Goal: Task Accomplishment & Management: Use online tool/utility

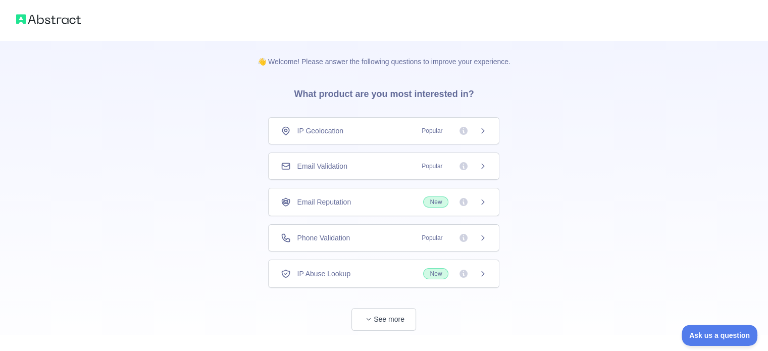
scroll to position [18, 0]
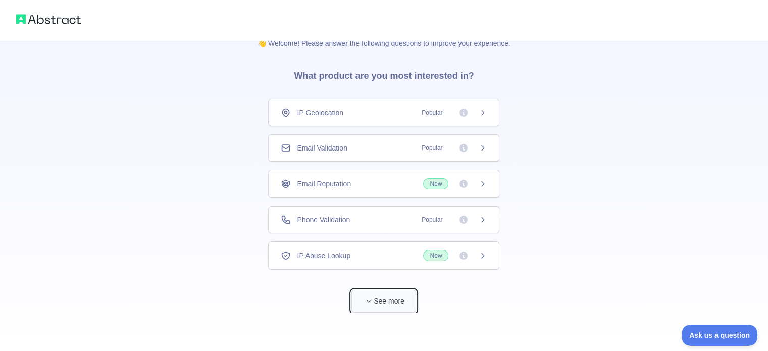
click at [409, 296] on button "See more" at bounding box center [384, 301] width 65 height 23
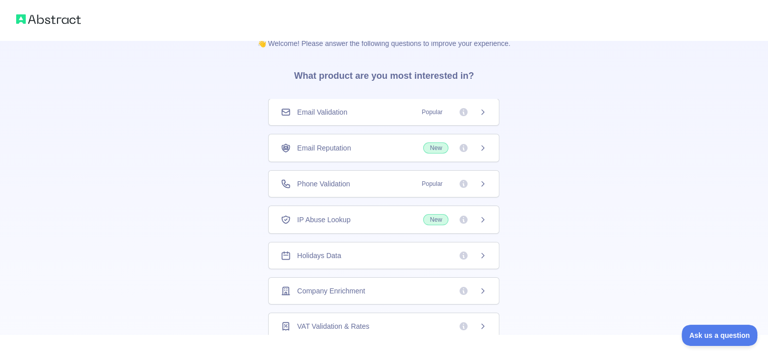
scroll to position [0, 0]
click at [363, 117] on div "IP Geolocation Popular" at bounding box center [383, 112] width 231 height 27
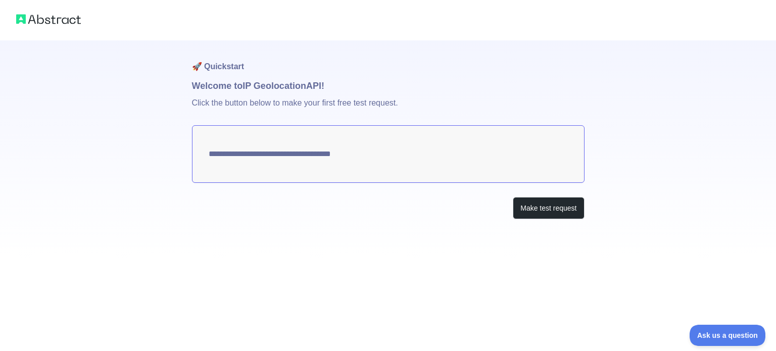
type textarea "**********"
click at [696, 219] on div "**********" at bounding box center [388, 130] width 776 height 260
click at [552, 195] on div "**********" at bounding box center [388, 149] width 392 height 219
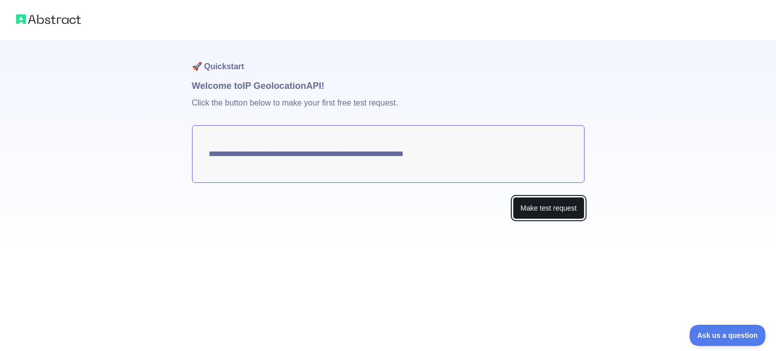
click at [546, 203] on button "Make test request" at bounding box center [548, 208] width 71 height 23
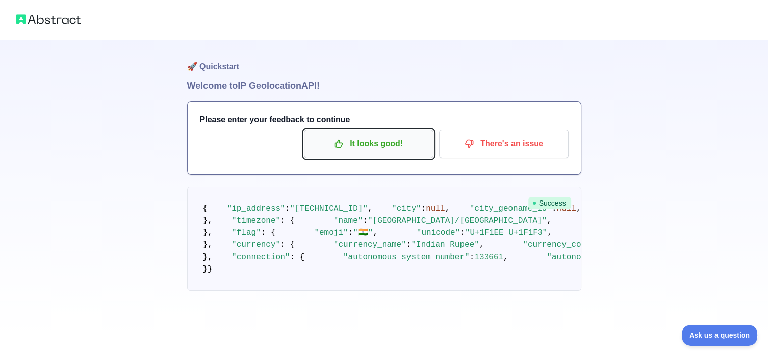
click at [428, 151] on button "It looks good!" at bounding box center [368, 144] width 129 height 28
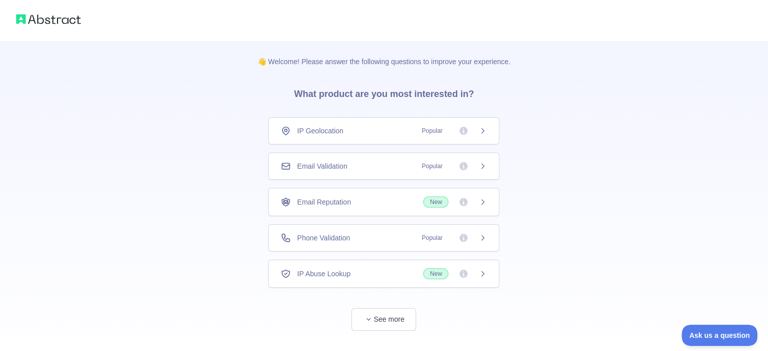
scroll to position [18, 0]
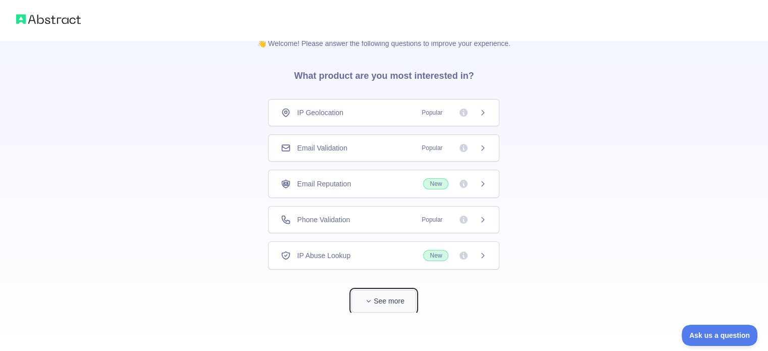
click at [381, 301] on button "See more" at bounding box center [384, 301] width 65 height 23
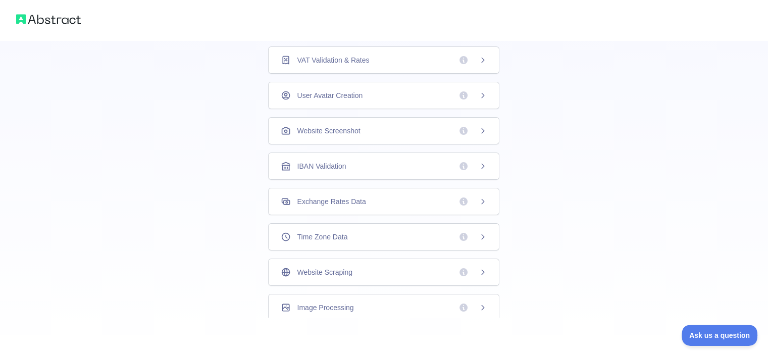
scroll to position [285, 0]
click at [324, 196] on span "Exchange Rates Data" at bounding box center [331, 201] width 69 height 10
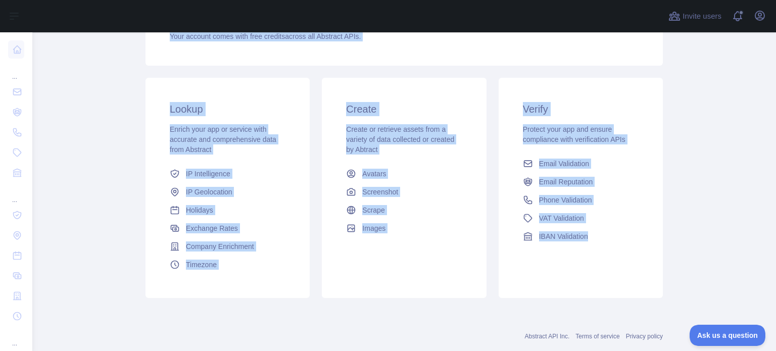
scroll to position [152, 0]
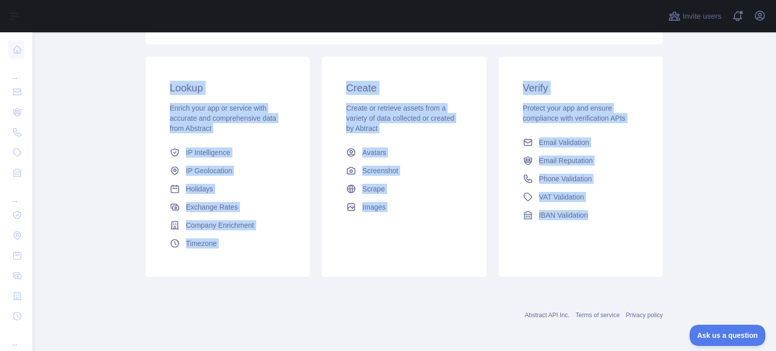
drag, startPoint x: 135, startPoint y: 80, endPoint x: 609, endPoint y: 244, distance: 501.5
click at [609, 244] on main "Dashboard Welcome to Abstract. Abstract provides powerful APIs to help you enri…" at bounding box center [403, 191] width 743 height 319
copy div "Dashboard Welcome to Abstract. Abstract provides powerful APIs to help you enri…"
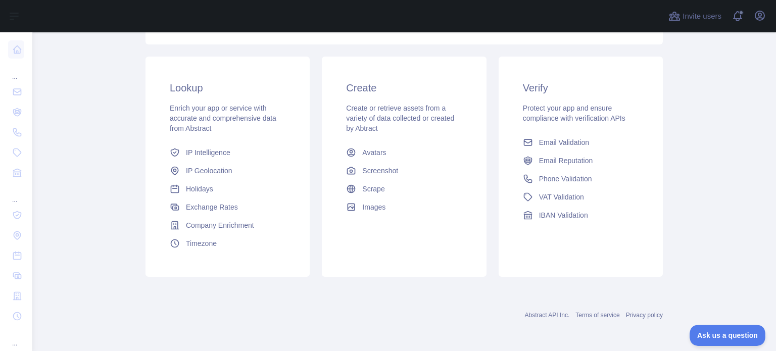
click at [434, 316] on div "Abstract API Inc. Terms of service Privacy policy" at bounding box center [403, 315] width 517 height 8
click at [373, 196] on link "Scrape" at bounding box center [404, 189] width 124 height 18
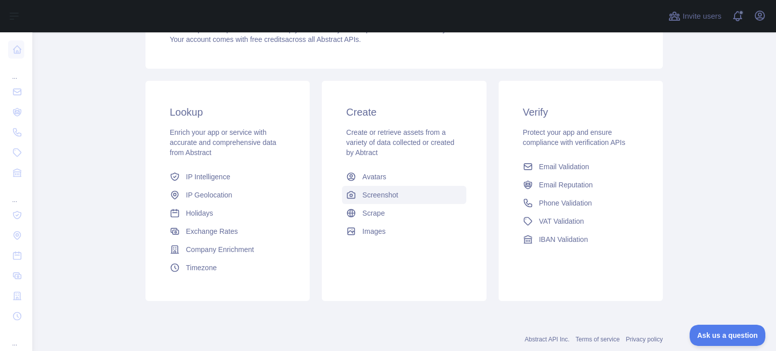
scroll to position [127, 0]
click at [373, 209] on span "Scrape" at bounding box center [373, 214] width 22 height 10
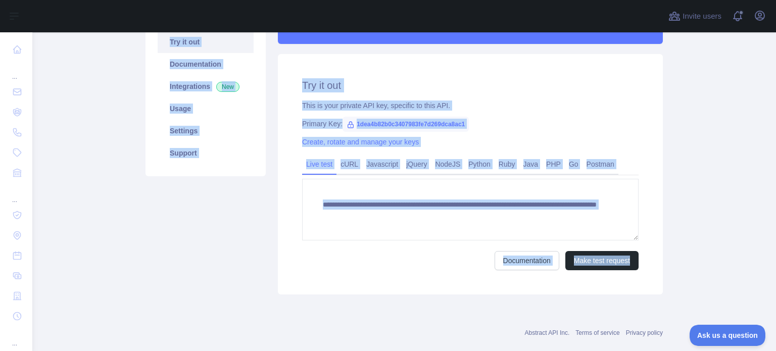
scroll to position [128, 0]
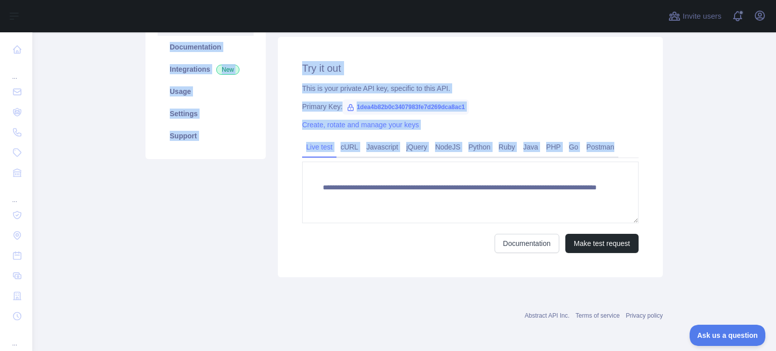
drag, startPoint x: 117, startPoint y: 89, endPoint x: 589, endPoint y: 198, distance: 484.7
click at [589, 198] on main "**********" at bounding box center [403, 191] width 743 height 319
copy div "Scrape API Pricing Try it out Documentation Integrations New Usage Settings Sup…"
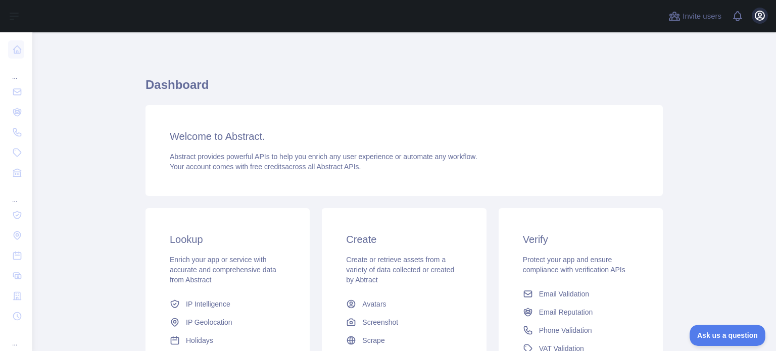
drag, startPoint x: 768, startPoint y: 16, endPoint x: 760, endPoint y: 18, distance: 7.8
click at [760, 18] on div "Invite users View notifications Open user menu" at bounding box center [403, 16] width 743 height 32
click at [760, 18] on icon "button" at bounding box center [759, 15] width 9 height 9
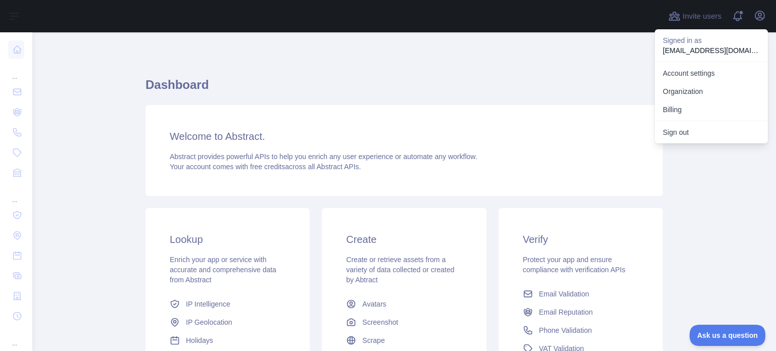
click at [754, 165] on main "Dashboard Welcome to Abstract. Abstract provides powerful APIs to help you enri…" at bounding box center [403, 191] width 743 height 319
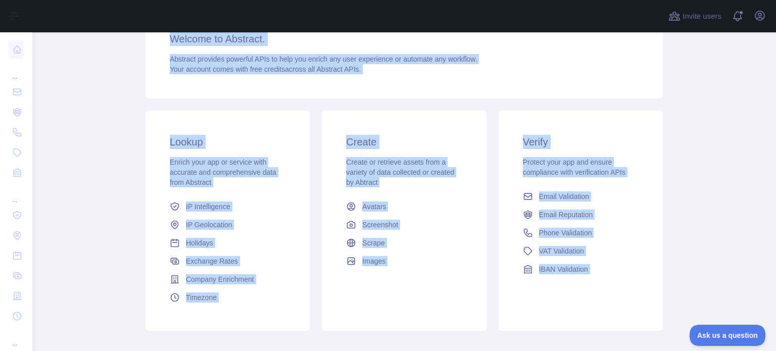
scroll to position [152, 0]
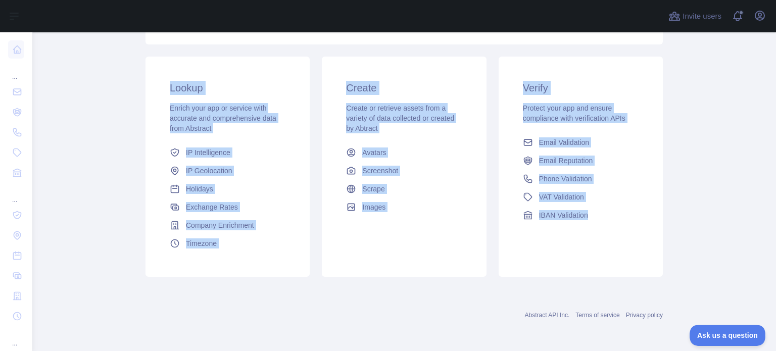
drag, startPoint x: 128, startPoint y: 43, endPoint x: 624, endPoint y: 233, distance: 531.5
click at [624, 233] on main "Dashboard Welcome to Abstract. Abstract provides powerful APIs to help you enri…" at bounding box center [403, 191] width 743 height 319
copy div "Dashboard Welcome to Abstract. Abstract provides powerful APIs to help you enri…"
click at [368, 184] on span "Scrape" at bounding box center [373, 189] width 22 height 10
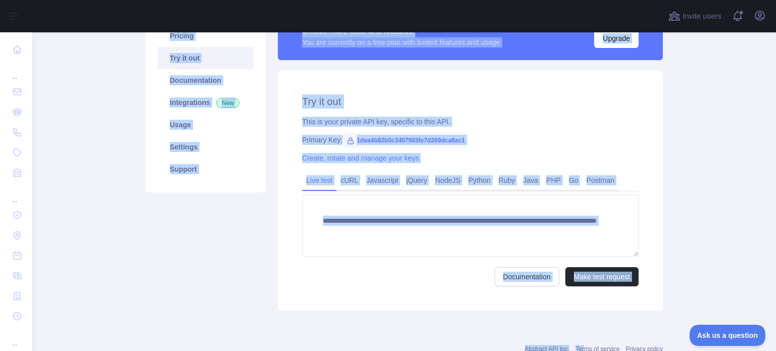
scroll to position [128, 0]
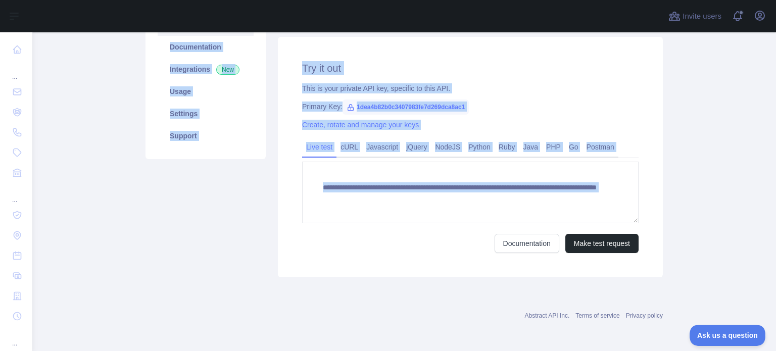
drag, startPoint x: 150, startPoint y: 118, endPoint x: 485, endPoint y: 238, distance: 355.6
click at [485, 238] on div "**********" at bounding box center [403, 128] width 529 height 310
copy div "**********"
click at [404, 262] on div "**********" at bounding box center [470, 157] width 385 height 240
